Goal: Information Seeking & Learning: Learn about a topic

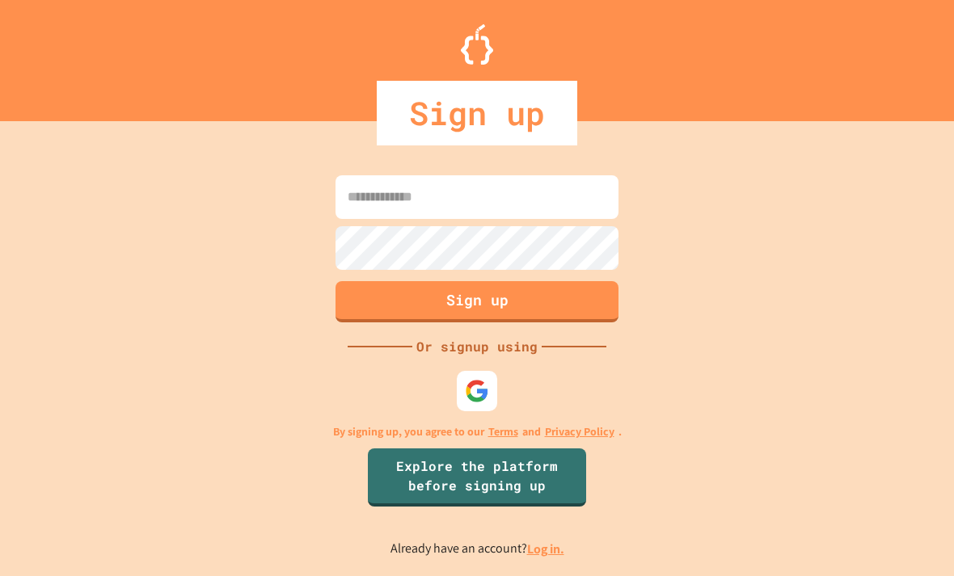
click at [478, 403] on img at bounding box center [477, 391] width 24 height 24
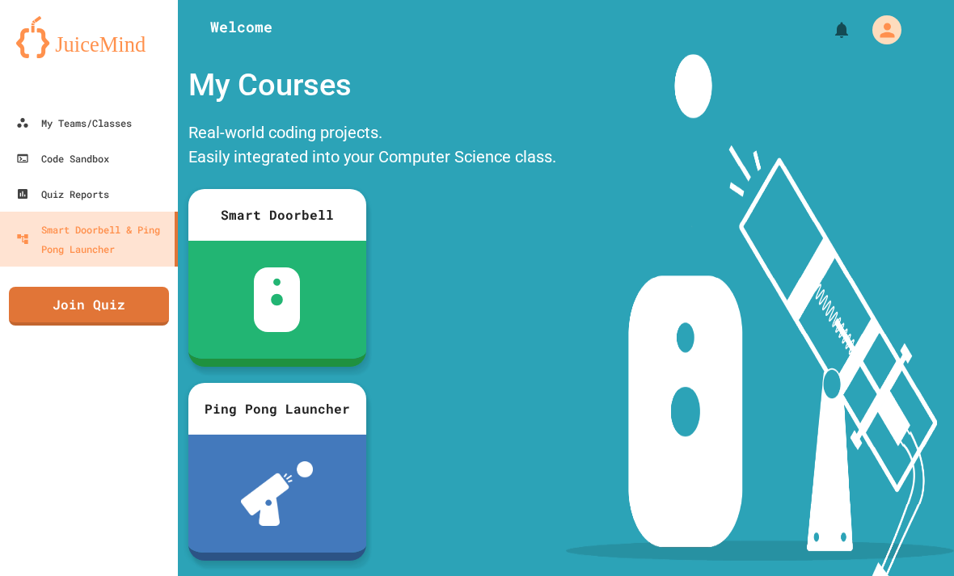
click at [51, 308] on link "Join Quiz" at bounding box center [89, 306] width 160 height 39
click at [54, 196] on div "Quiz Reports" at bounding box center [62, 193] width 93 height 19
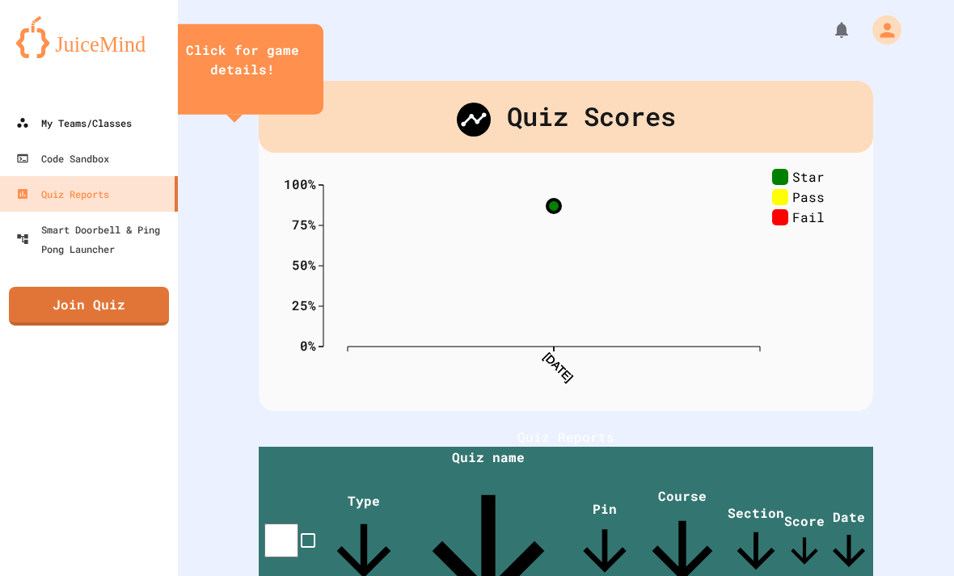
click at [59, 118] on div "My Teams/Classes" at bounding box center [74, 122] width 116 height 19
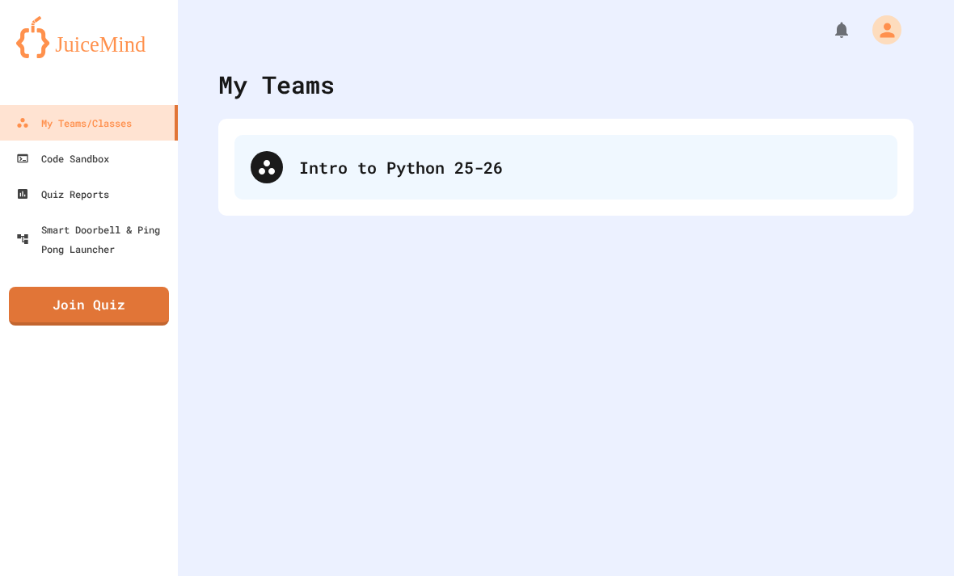
click at [847, 158] on div "Intro to Python 25-26" at bounding box center [590, 167] width 582 height 24
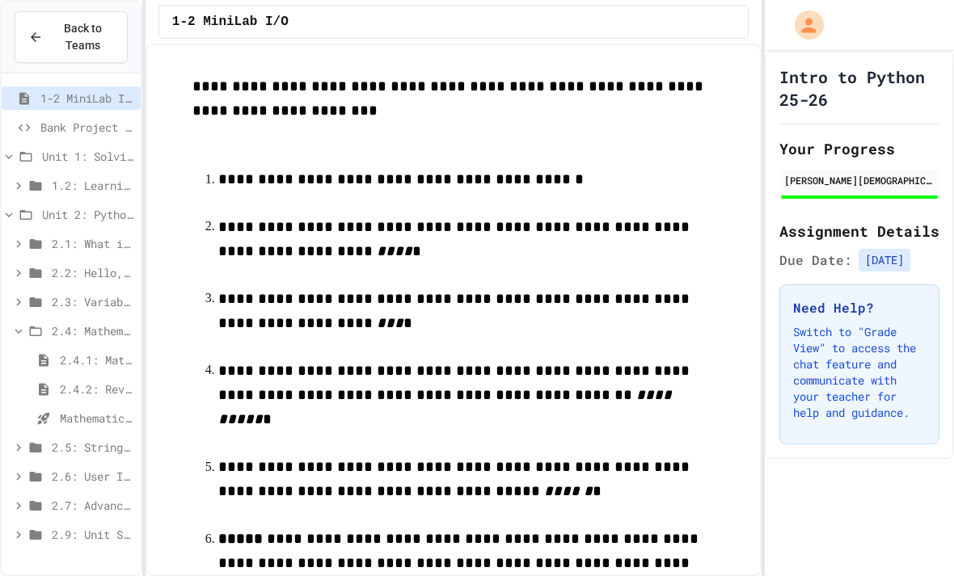
click at [66, 306] on span "2.3: Variables and Data Types" at bounding box center [93, 301] width 82 height 17
click at [25, 382] on icon at bounding box center [18, 389] width 15 height 15
click at [26, 369] on div "2.3.2: Review - Variables and Data Types" at bounding box center [71, 359] width 139 height 23
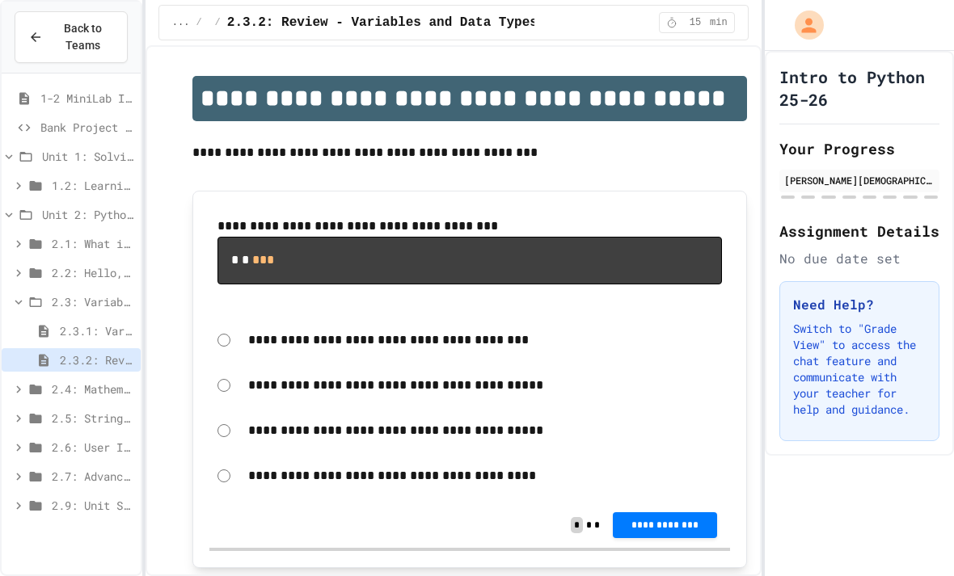
scroll to position [45, 0]
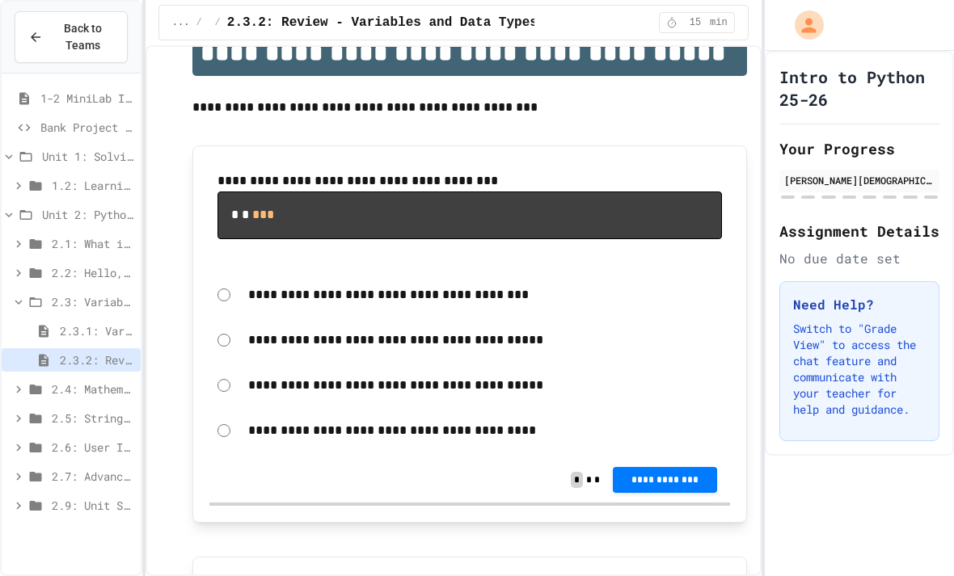
click at [23, 382] on icon at bounding box center [18, 389] width 15 height 15
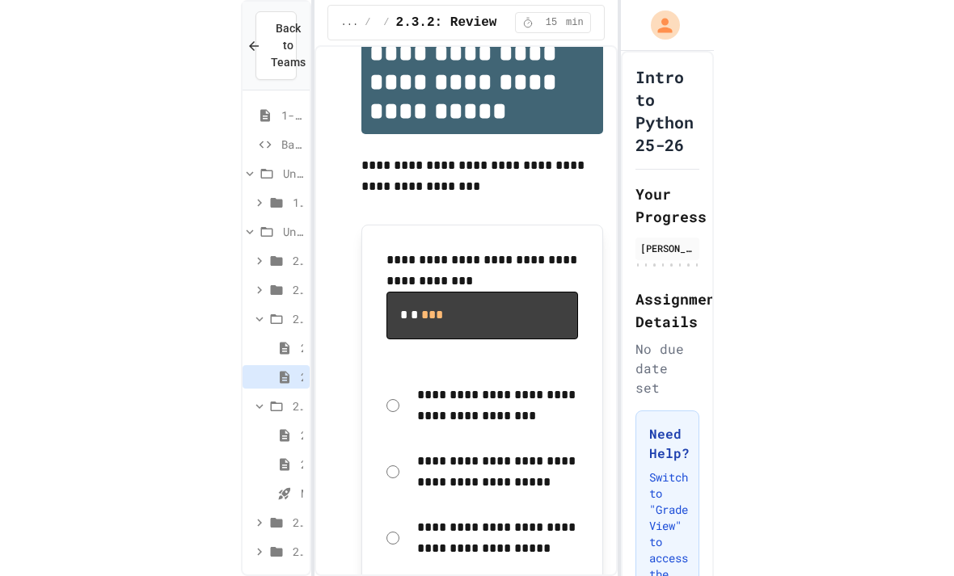
scroll to position [52, 0]
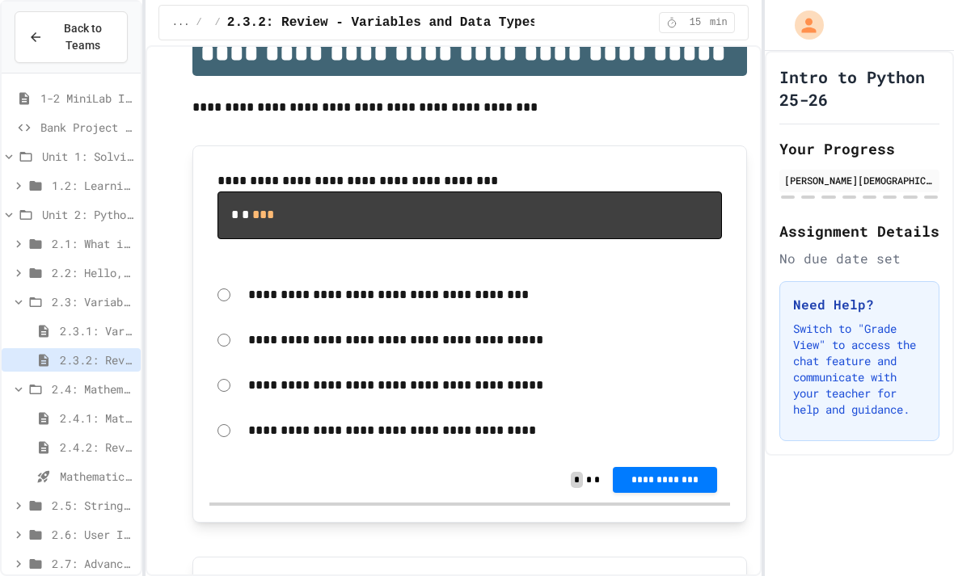
click at [56, 381] on span "2.4: Mathematical Operators" at bounding box center [93, 389] width 82 height 17
click at [54, 381] on span "2.4: Mathematical Operators" at bounding box center [93, 389] width 82 height 17
click at [60, 410] on span "2.4.1: Mathematical Operators" at bounding box center [97, 418] width 74 height 17
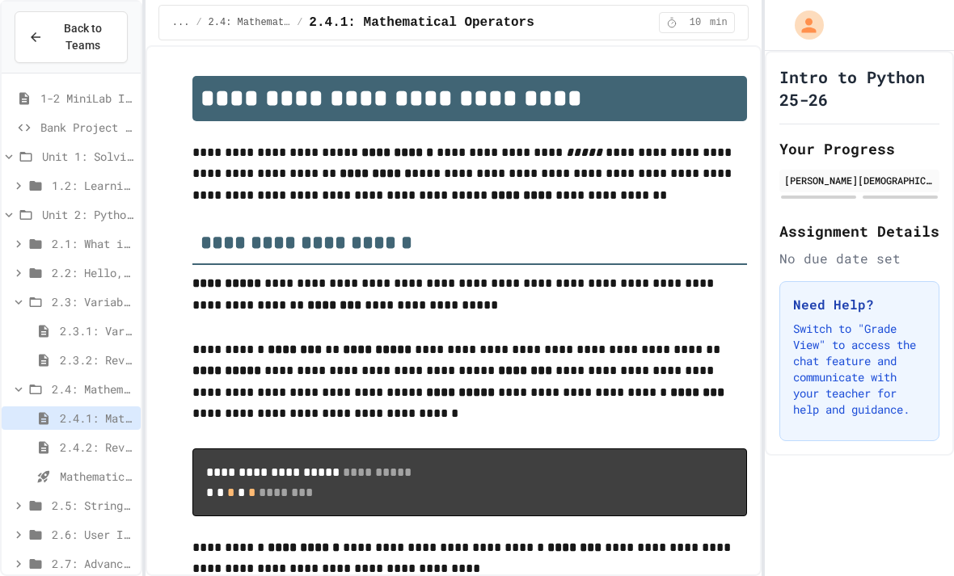
scroll to position [45, 0]
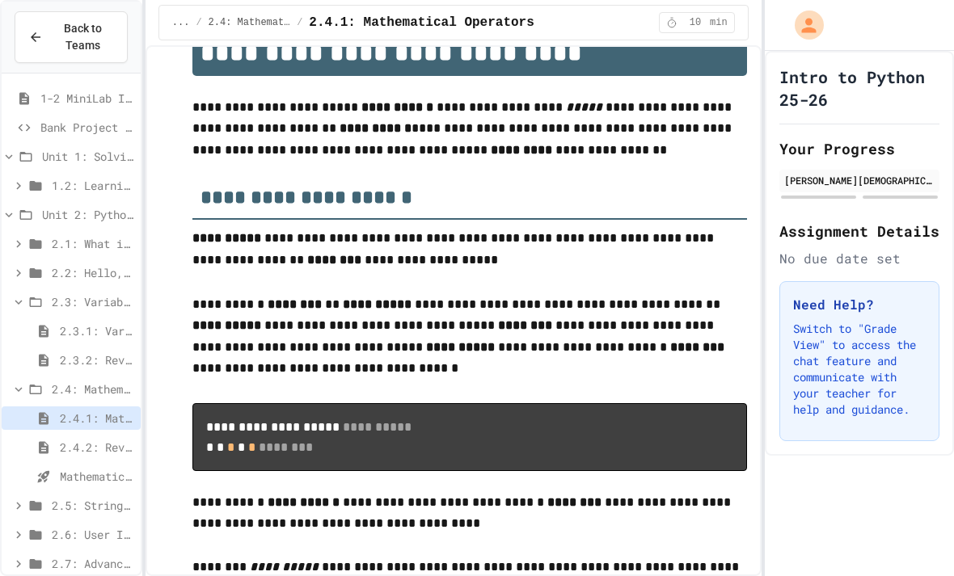
click at [55, 436] on div "2.4.2: Review - Mathematical Operators" at bounding box center [71, 447] width 139 height 23
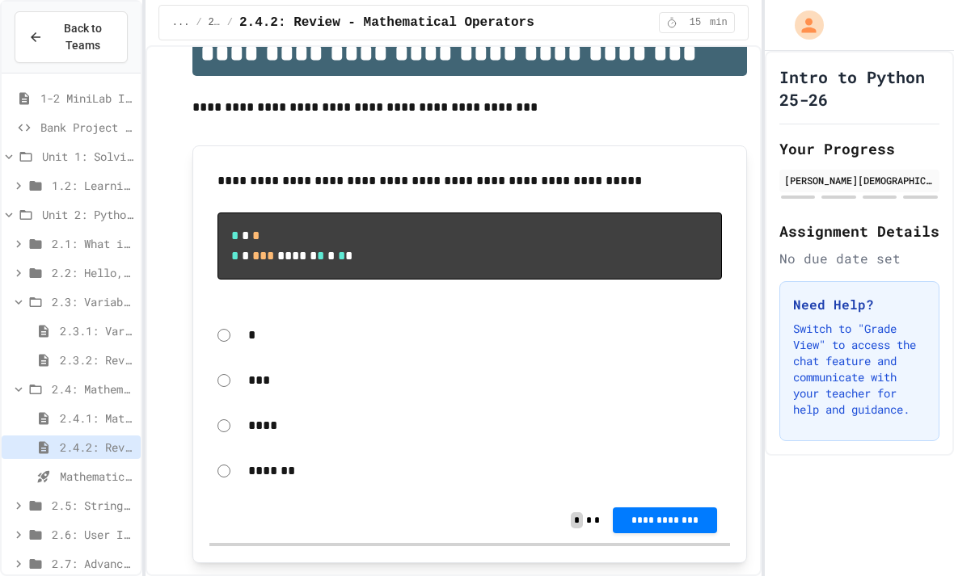
click at [32, 94] on icon at bounding box center [24, 98] width 19 height 15
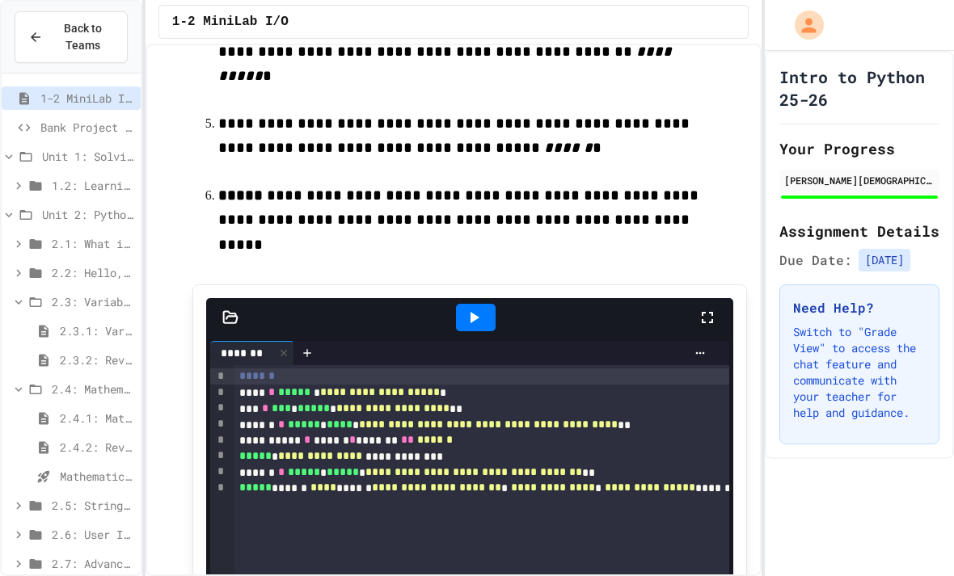
scroll to position [345, 0]
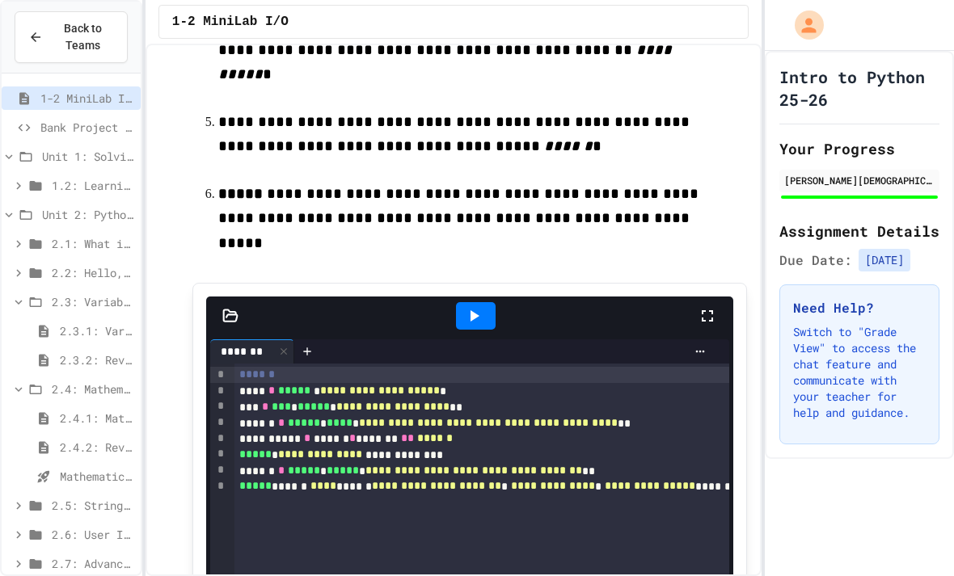
click at [40, 135] on span "Bank Project - Python" at bounding box center [87, 127] width 94 height 17
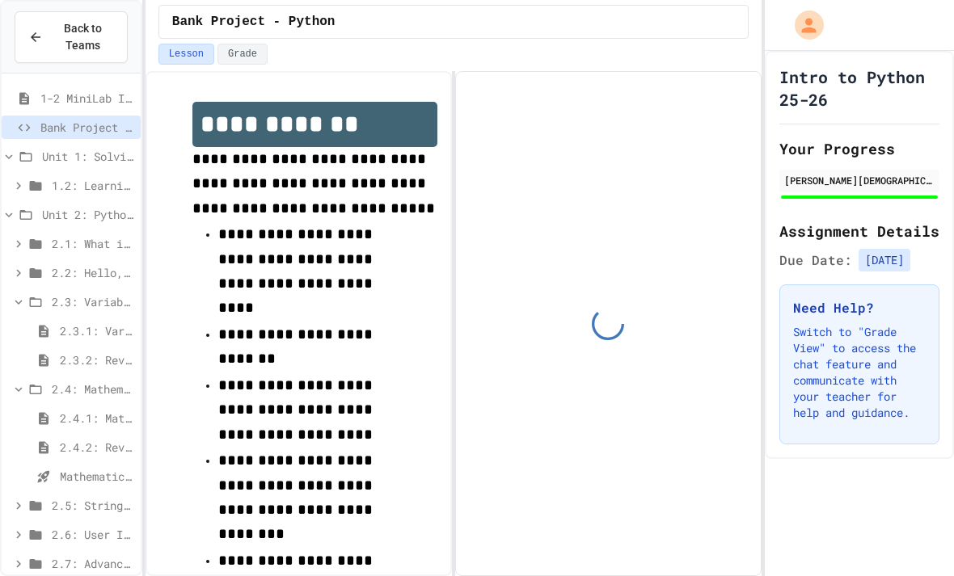
scroll to position [45, 0]
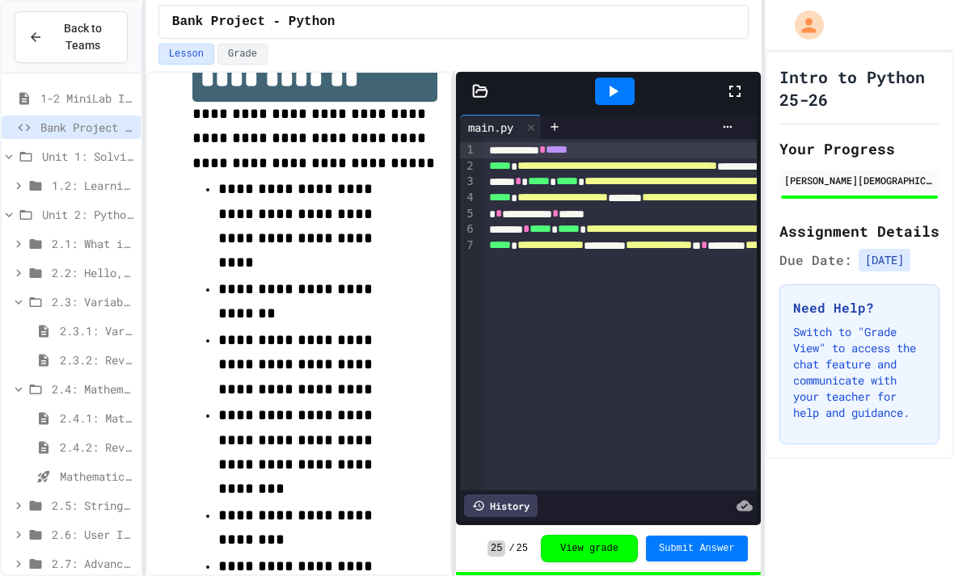
click at [46, 174] on div "1.2: Learning to Solve Hard Problems" at bounding box center [71, 185] width 139 height 23
click at [70, 177] on span "1.2: Learning to Solve Hard Problems" at bounding box center [93, 185] width 82 height 17
click at [48, 174] on div "1.2: Learning to Solve Hard Problems" at bounding box center [71, 185] width 139 height 23
click at [72, 206] on span "1.2.3: Challenge Problem - The Bridge" at bounding box center [97, 214] width 74 height 17
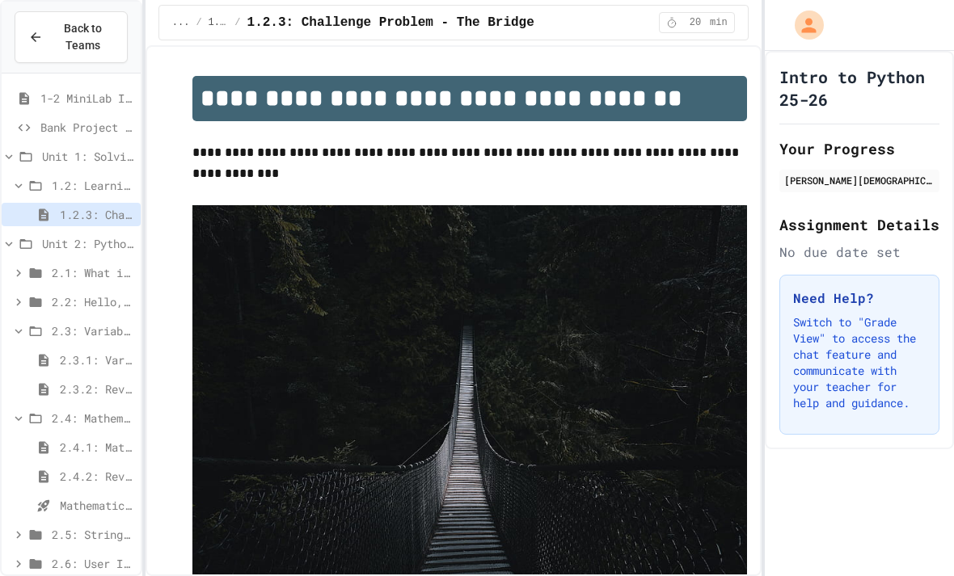
scroll to position [45, 0]
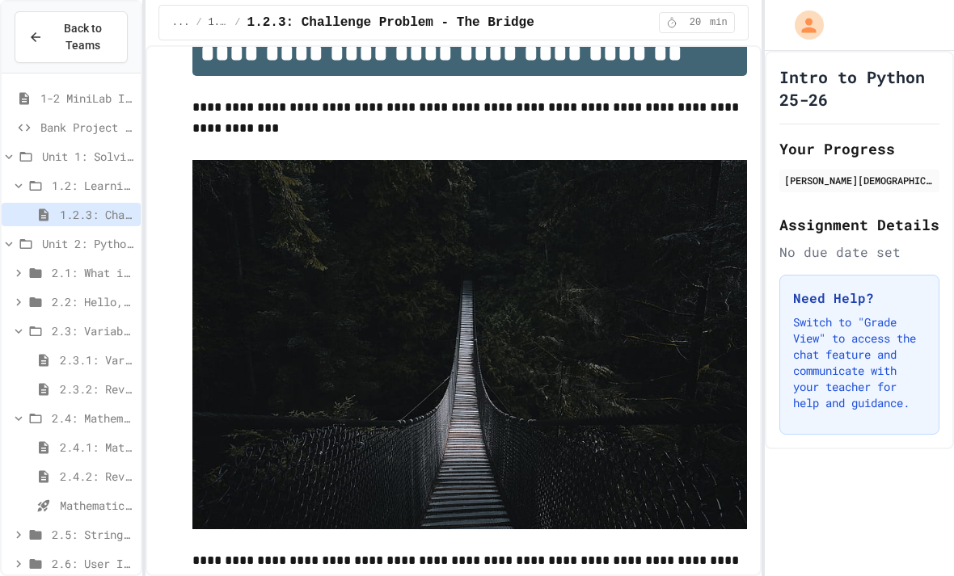
click at [59, 235] on span "Unit 2: Python Fundamentals" at bounding box center [88, 243] width 92 height 17
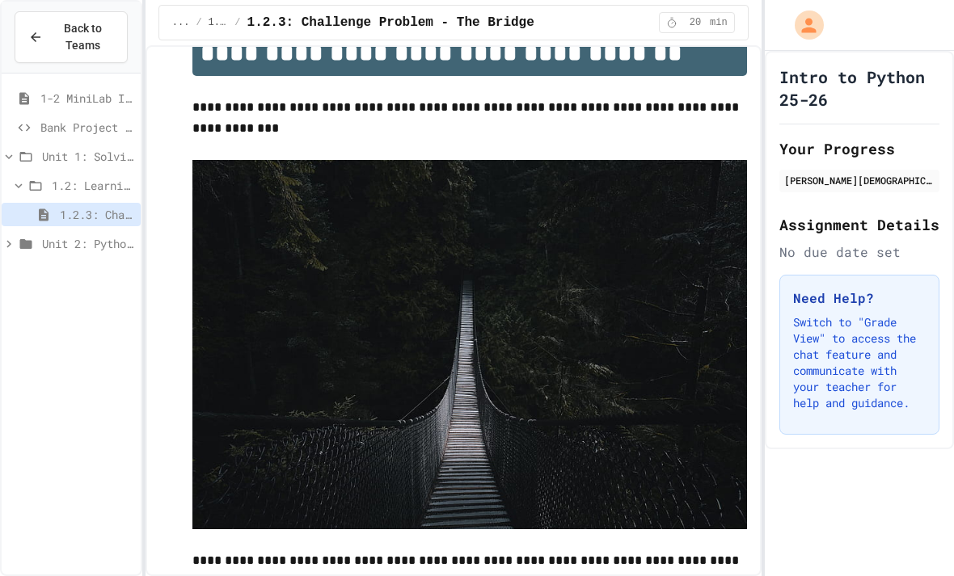
click at [58, 235] on span "Unit 2: Python Fundamentals" at bounding box center [88, 243] width 92 height 17
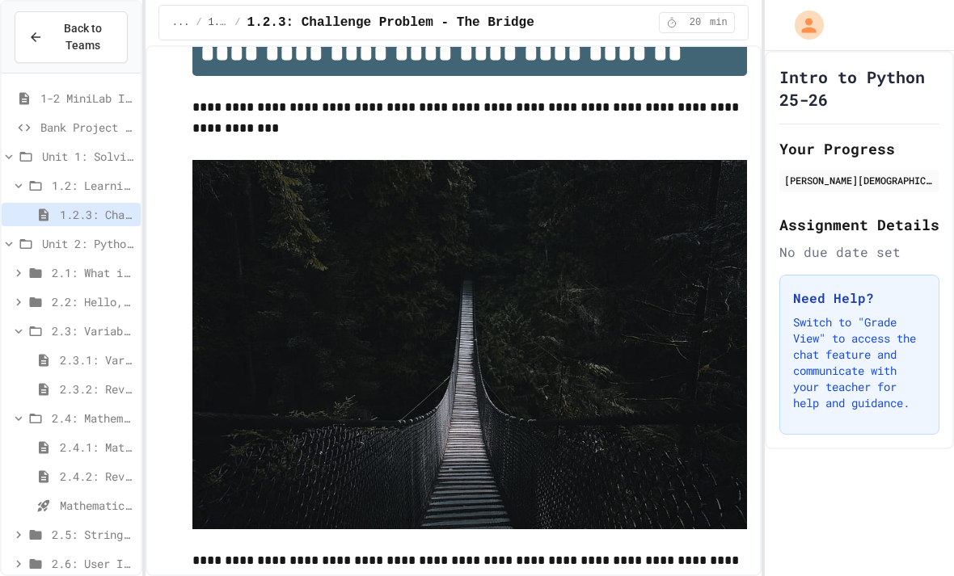
click at [60, 264] on span "2.1: What is Code?" at bounding box center [93, 272] width 82 height 17
click at [62, 293] on span "2.1.1: Why Learn to Program?" at bounding box center [97, 301] width 74 height 17
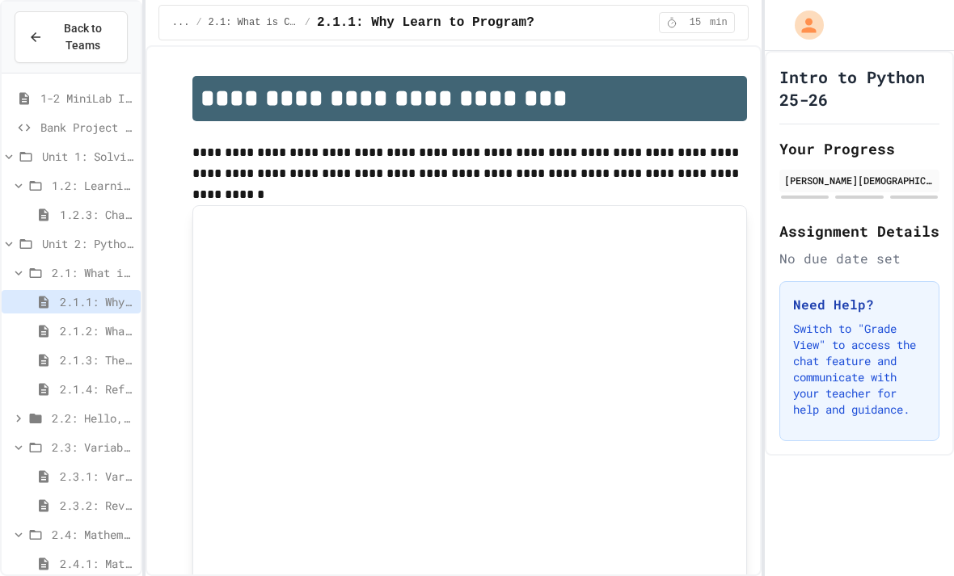
scroll to position [45, 0]
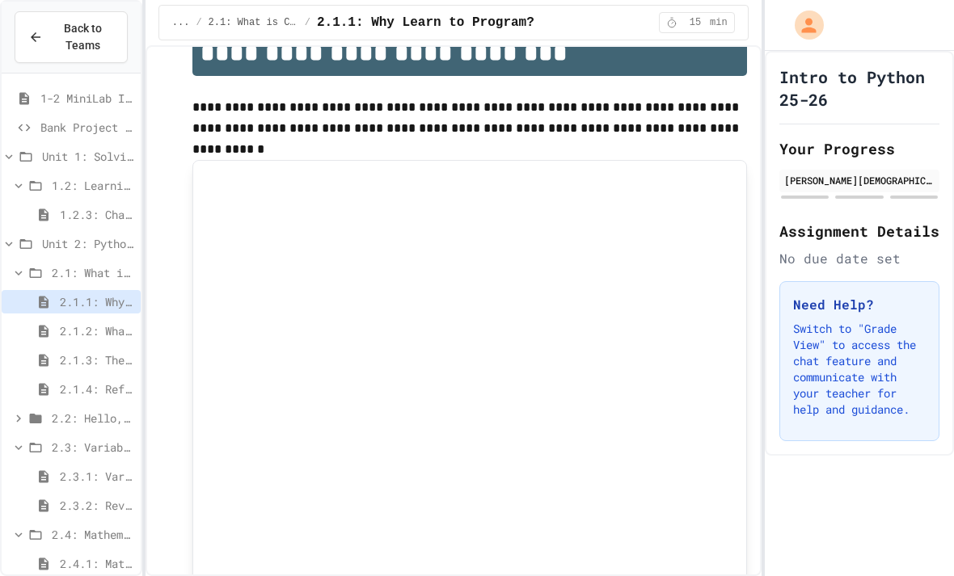
click at [57, 319] on div "2.1.2: What is Code?" at bounding box center [71, 330] width 139 height 23
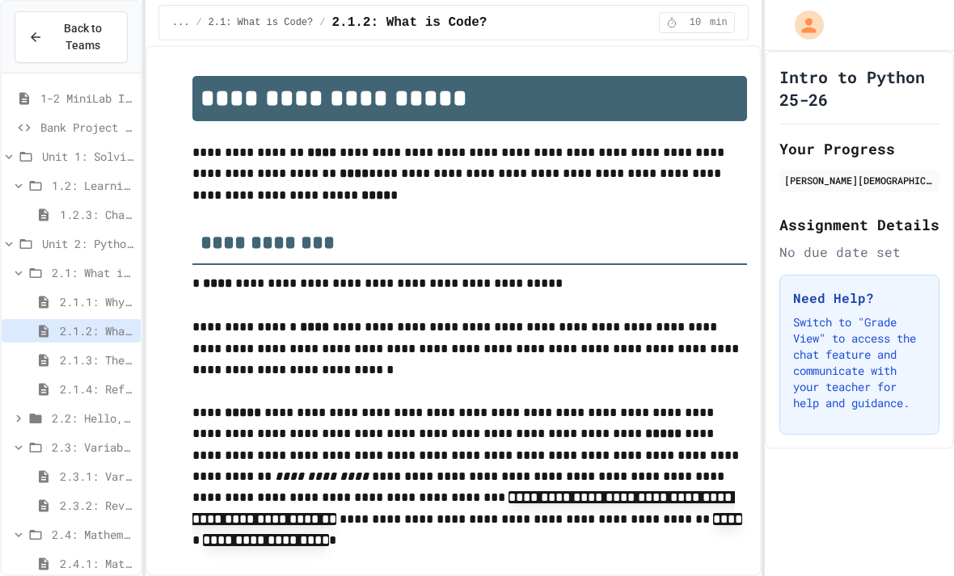
scroll to position [45, 0]
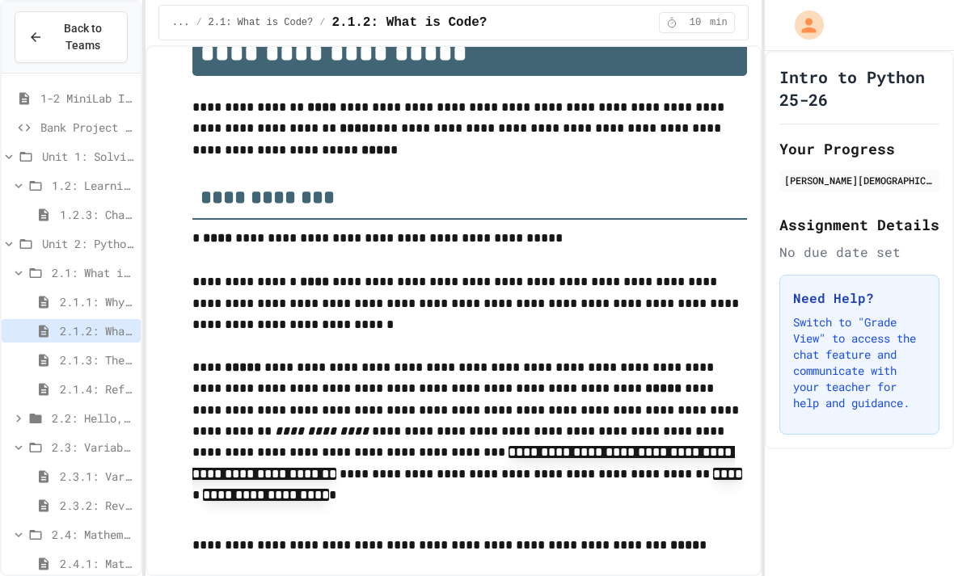
click at [56, 348] on div "2.1.3: The JuiceMind IDE" at bounding box center [71, 359] width 139 height 23
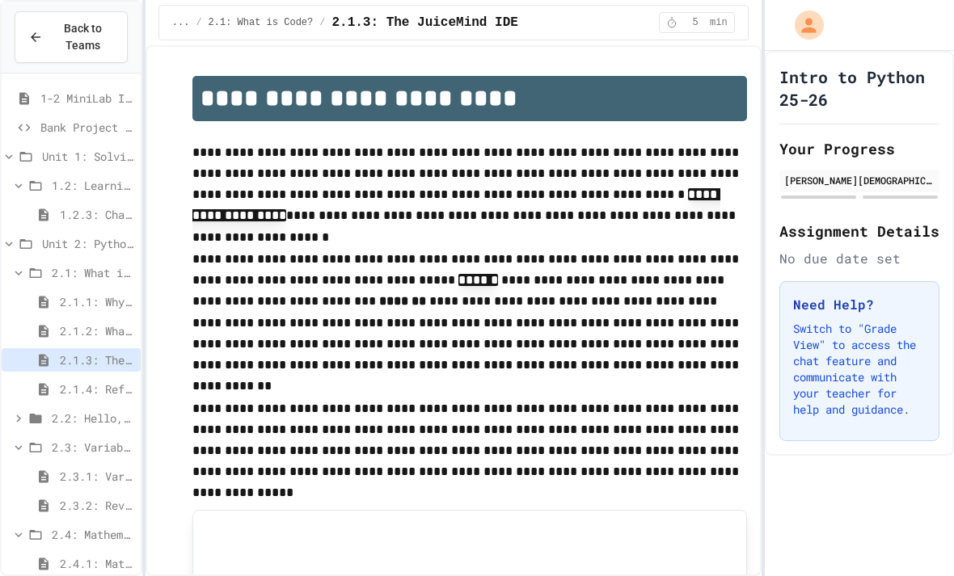
scroll to position [45, 0]
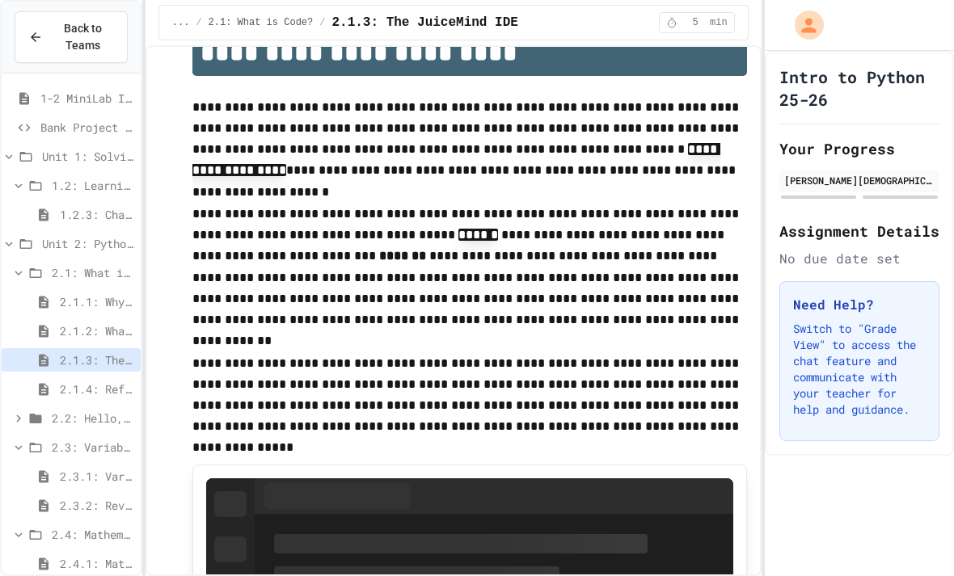
click at [54, 377] on div "2.1.4: Reflection - Evolving Technology" at bounding box center [71, 388] width 139 height 23
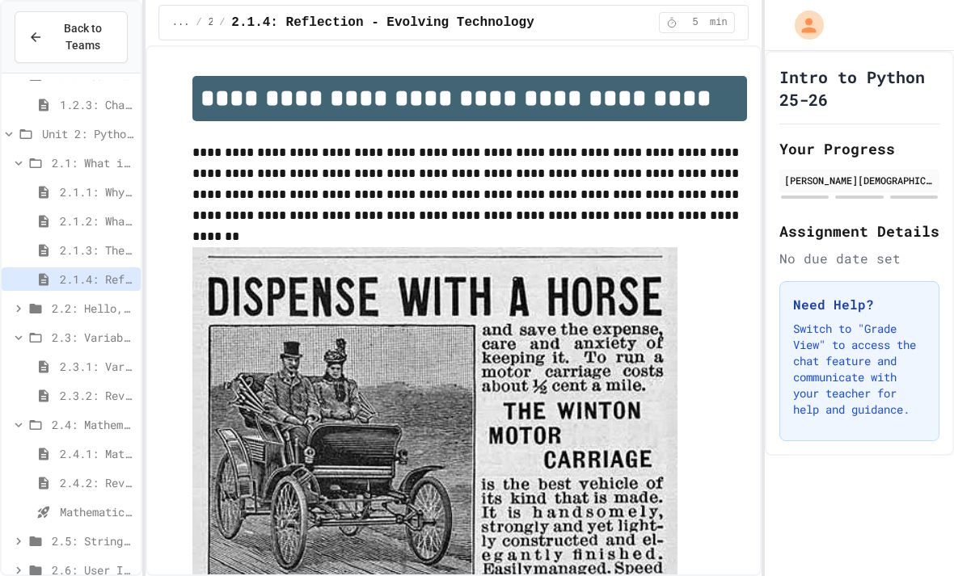
scroll to position [117, 0]
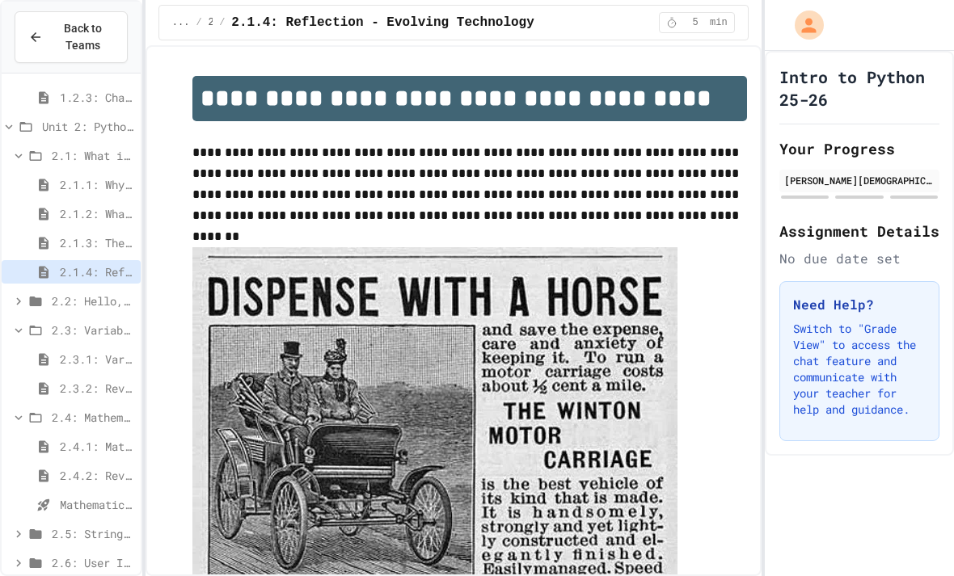
click at [46, 289] on div "2.2: Hello, World!" at bounding box center [71, 300] width 139 height 23
click at [58, 318] on div "2.2.1: Hello, World!" at bounding box center [71, 329] width 139 height 23
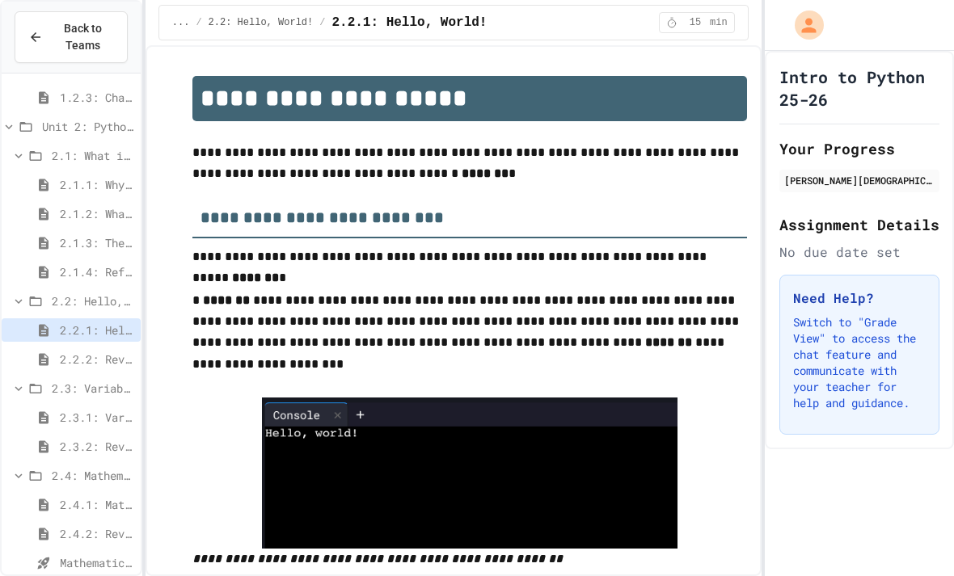
scroll to position [45, 0]
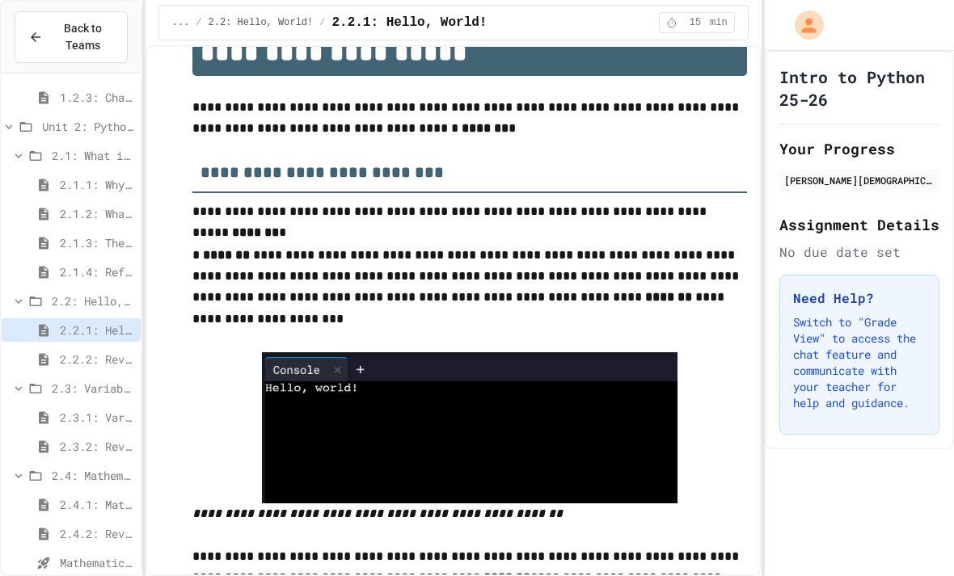
click at [64, 351] on span "2.2.2: Review - Hello, World!" at bounding box center [97, 359] width 74 height 17
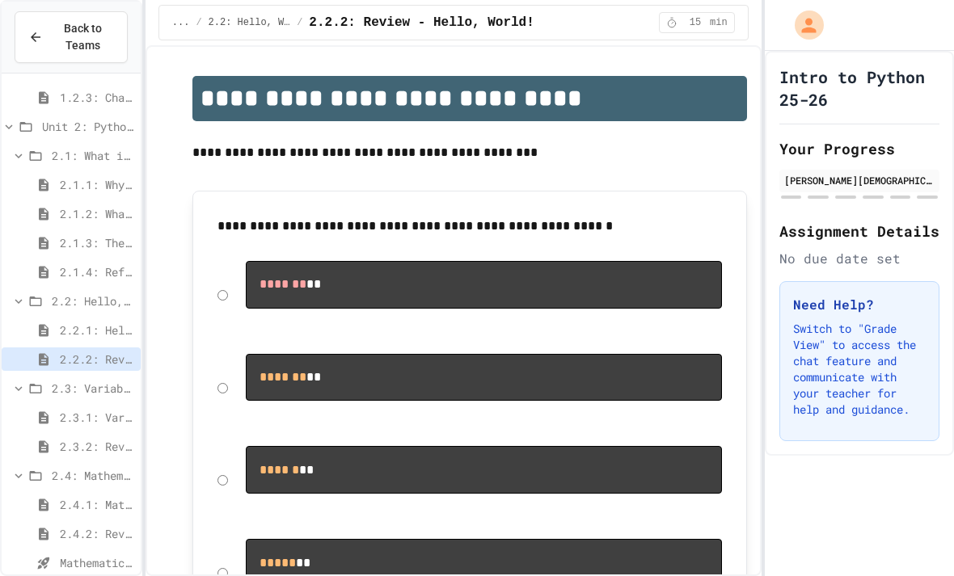
scroll to position [45, 0]
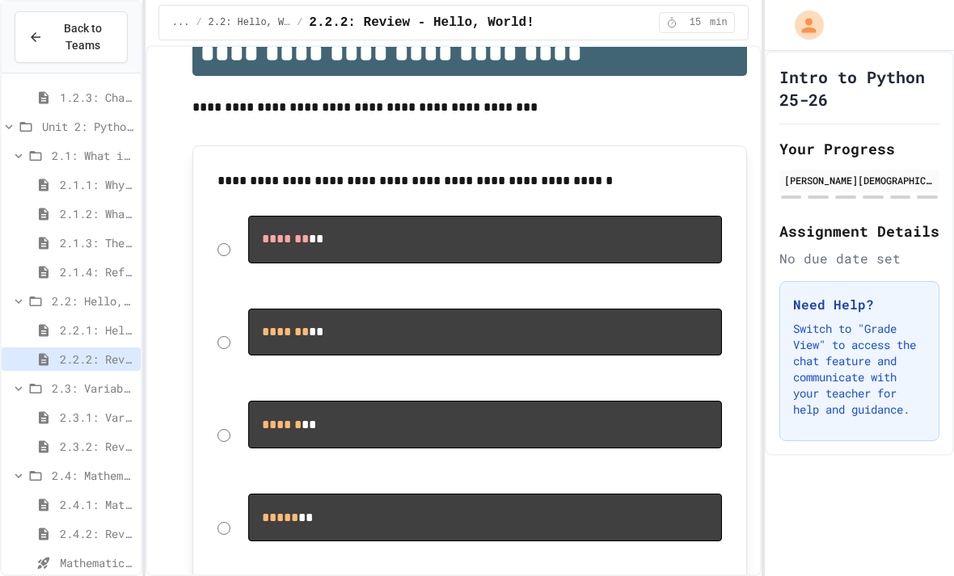
click at [58, 318] on div "2.2.1: Hello, World!" at bounding box center [71, 329] width 139 height 23
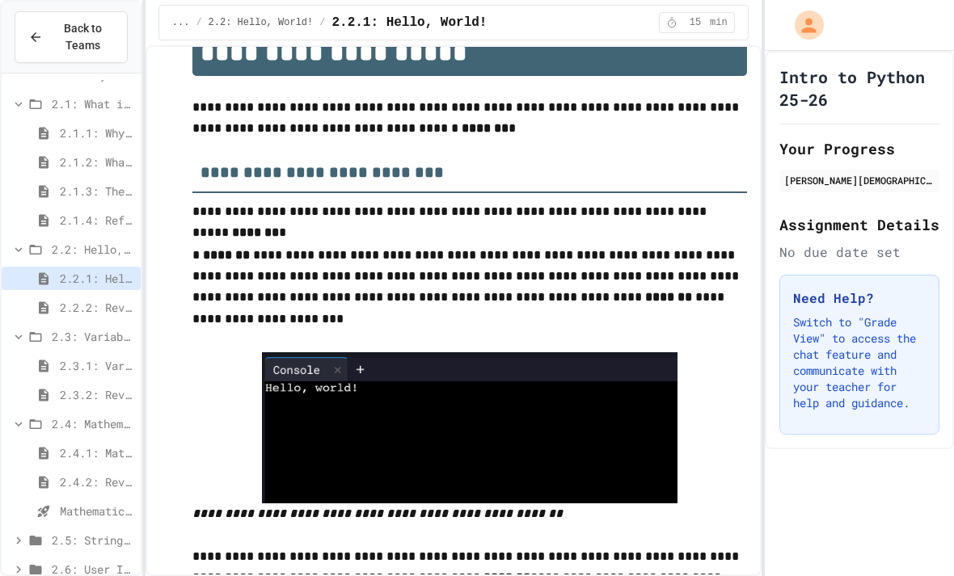
scroll to position [170, 0]
click at [44, 300] on icon at bounding box center [43, 307] width 19 height 15
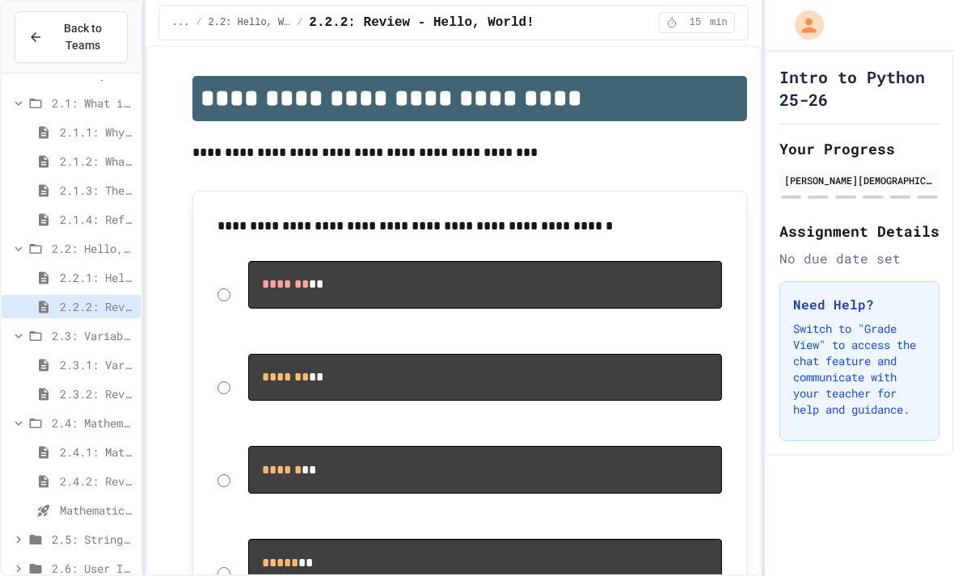
scroll to position [45, 0]
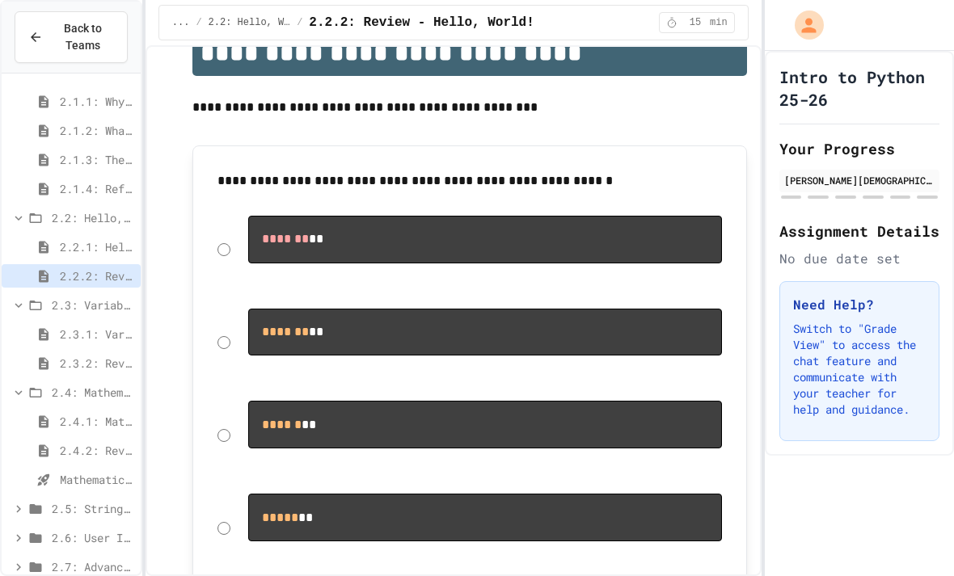
click at [48, 322] on div "2.3.1: Variables and Data Types" at bounding box center [71, 333] width 139 height 23
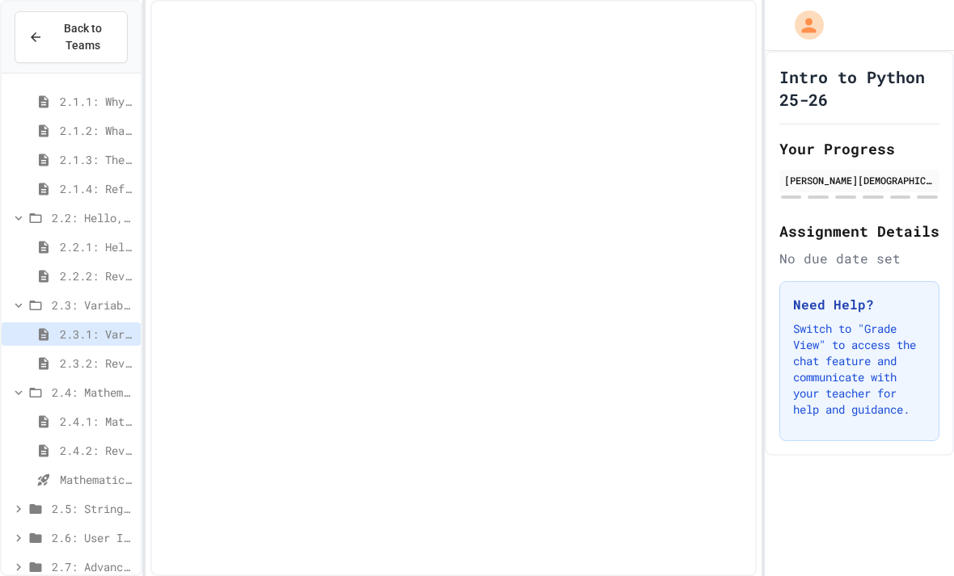
scroll to position [188, 0]
